Goal: Submit feedback/report problem

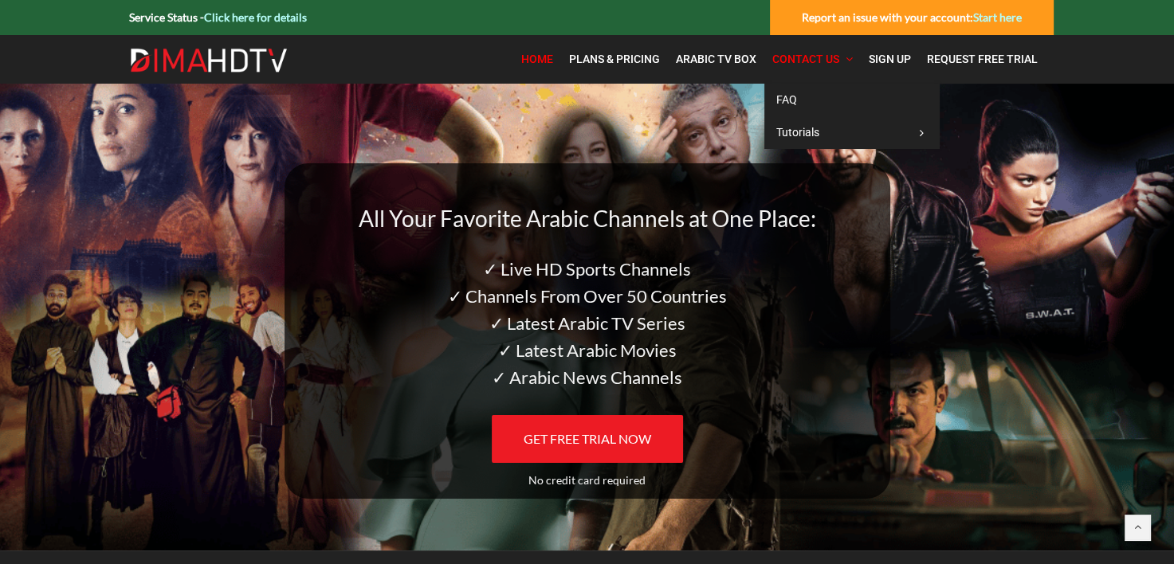
click at [816, 64] on span "Contact Us" at bounding box center [805, 59] width 67 height 13
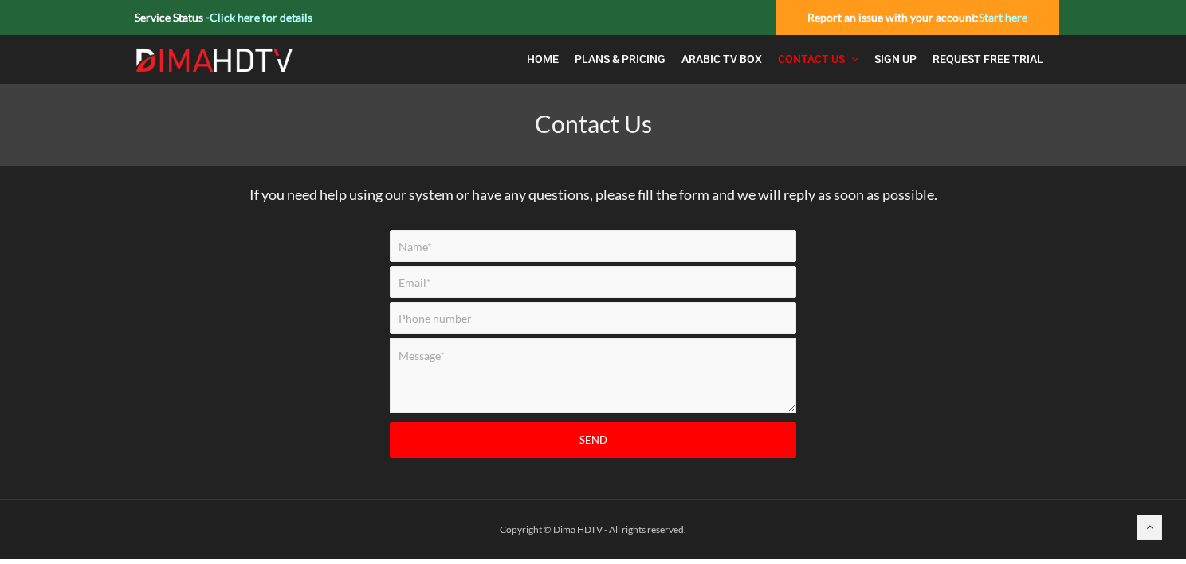
click at [455, 256] on input "Contact form" at bounding box center [593, 246] width 406 height 32
type input "Mr. james Balina"
type input "jimary@tbaytel.net"
type input "8076229850"
click at [465, 359] on textarea "Contact form" at bounding box center [593, 375] width 406 height 75
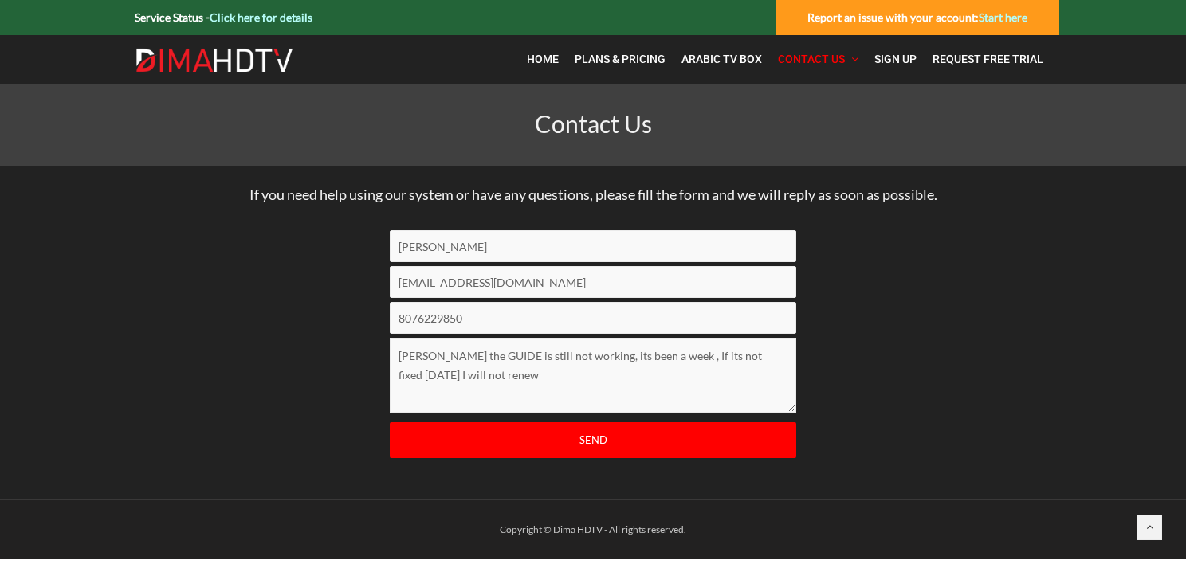
click at [536, 374] on textarea "Adam the GUIDE is still not working, its been a week , If its not fixed today I…" at bounding box center [593, 375] width 406 height 75
type textarea "Adam the GUIDE is still not working, its been a week , If its not fixed today I…"
click at [574, 437] on input "Send" at bounding box center [593, 440] width 406 height 36
